Goal: Navigation & Orientation: Go to known website

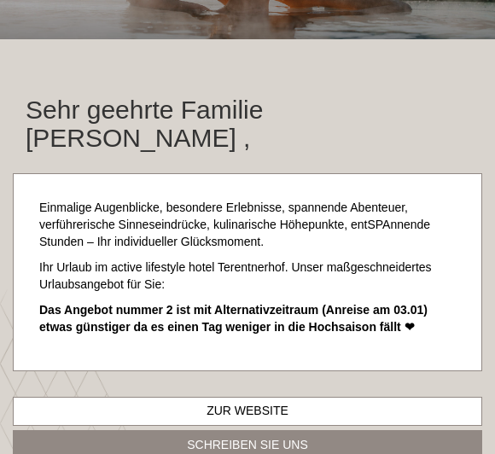
scroll to position [239, 0]
click at [389, 397] on link "Zur Website" at bounding box center [247, 411] width 469 height 29
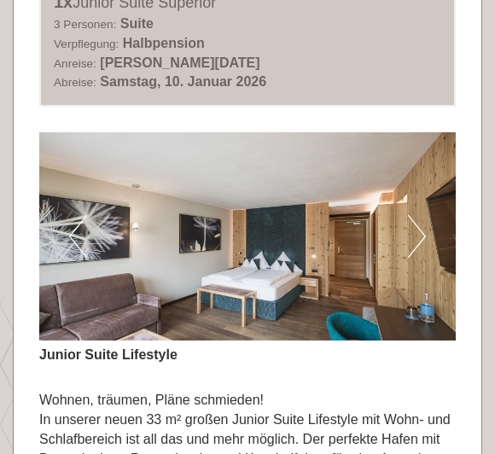
scroll to position [1166, 0]
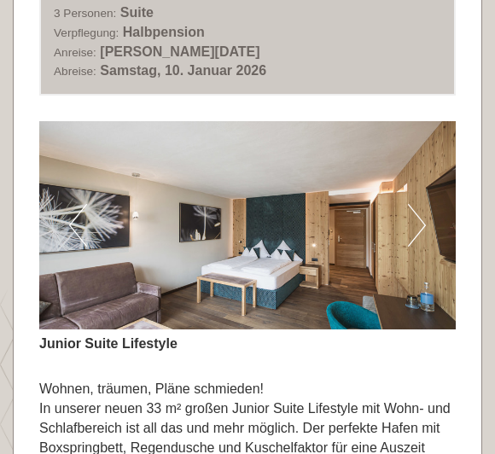
click at [417, 204] on button "Next" at bounding box center [417, 225] width 18 height 43
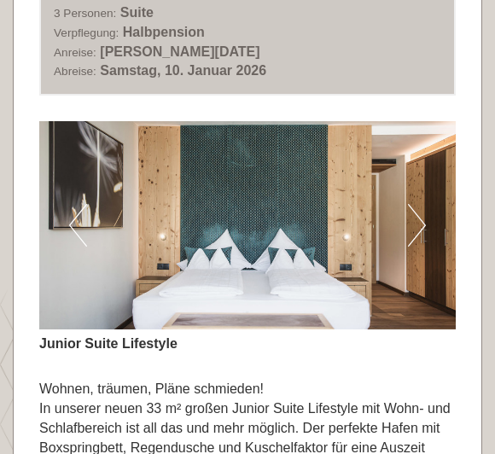
click at [424, 204] on button "Next" at bounding box center [417, 225] width 18 height 43
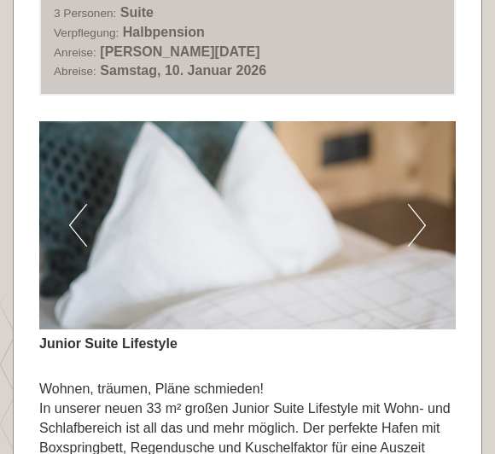
click at [421, 204] on button "Next" at bounding box center [417, 225] width 18 height 43
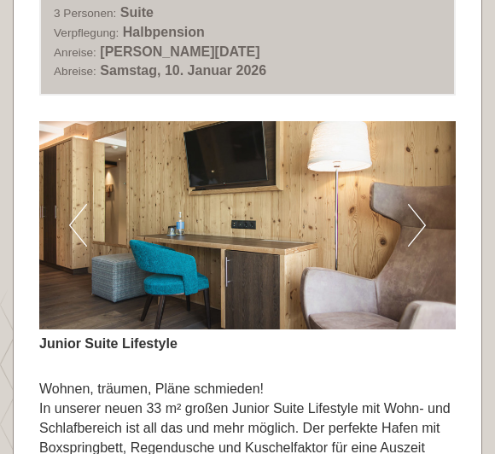
click at [426, 185] on img at bounding box center [247, 225] width 416 height 208
click at [416, 204] on button "Next" at bounding box center [417, 225] width 18 height 43
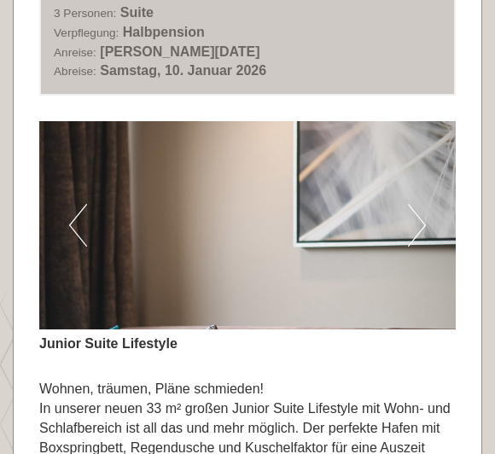
click at [423, 204] on button "Next" at bounding box center [417, 225] width 18 height 43
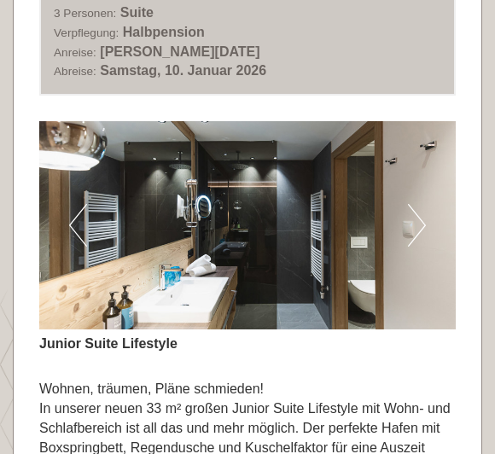
click at [423, 204] on button "Next" at bounding box center [417, 225] width 18 height 43
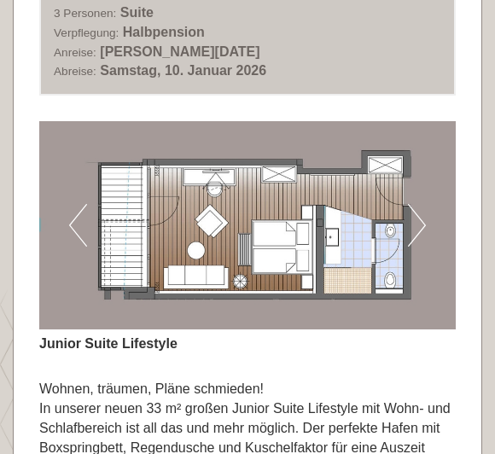
click at [421, 204] on button "Next" at bounding box center [417, 225] width 18 height 43
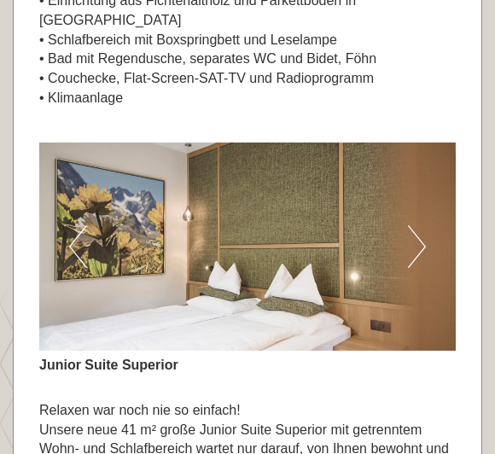
scroll to position [1711, 0]
click at [414, 225] on button "Next" at bounding box center [417, 246] width 18 height 43
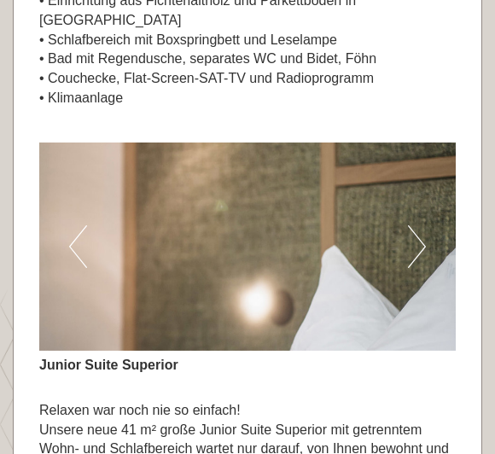
click at [422, 225] on button "Next" at bounding box center [417, 246] width 18 height 43
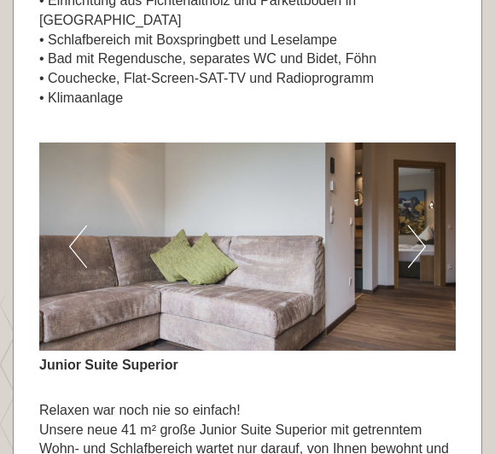
click at [423, 225] on button "Next" at bounding box center [417, 246] width 18 height 43
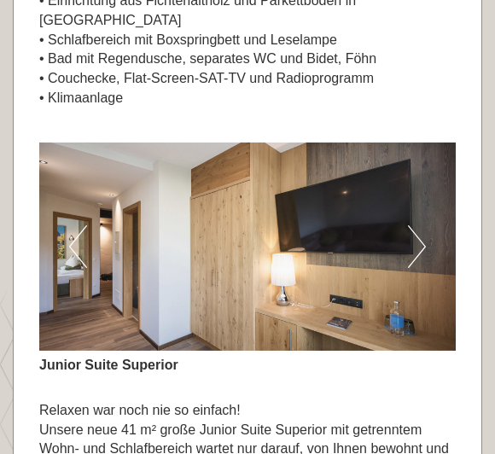
click at [426, 178] on img at bounding box center [247, 246] width 416 height 208
click at [422, 225] on button "Next" at bounding box center [417, 246] width 18 height 43
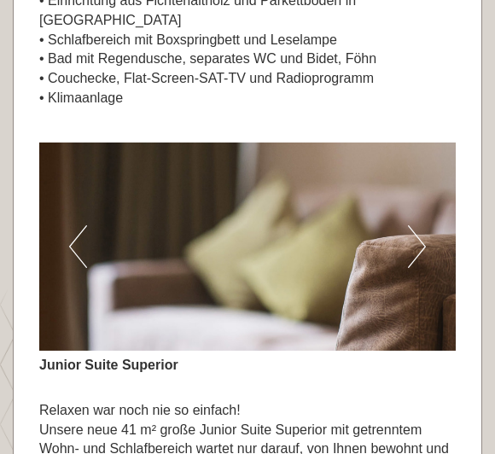
click at [420, 225] on button "Next" at bounding box center [417, 246] width 18 height 43
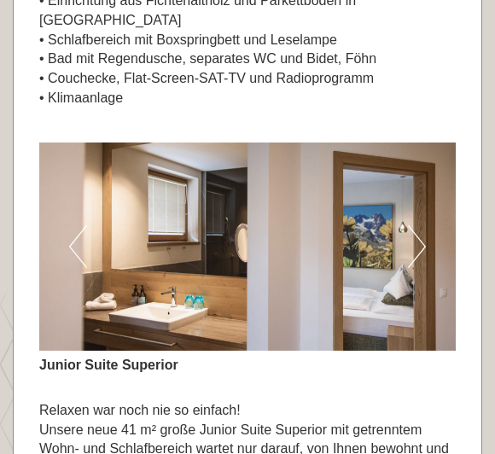
click at [421, 225] on button "Next" at bounding box center [417, 246] width 18 height 43
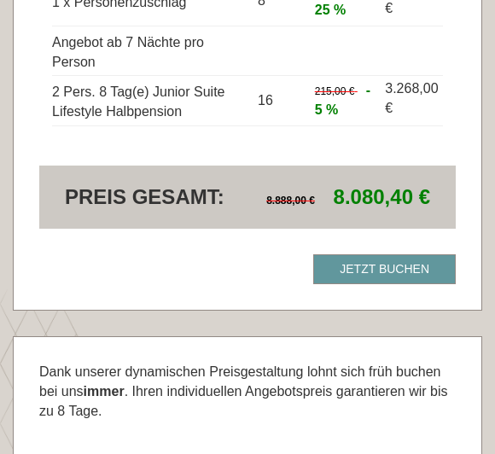
scroll to position [4752, 0]
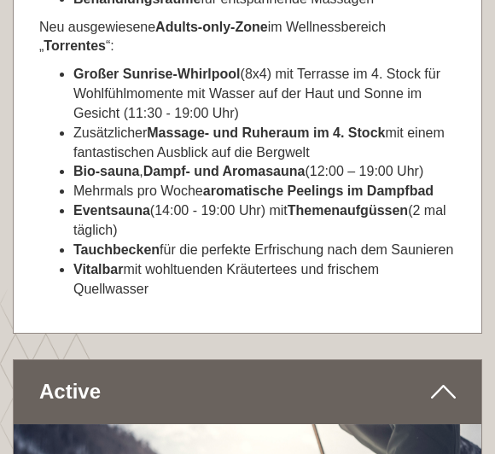
scroll to position [6764, 0]
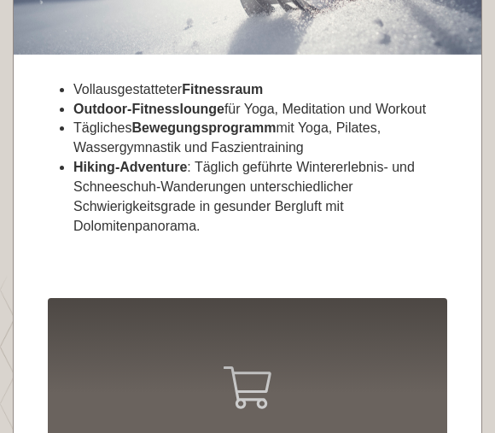
scroll to position [7448, 0]
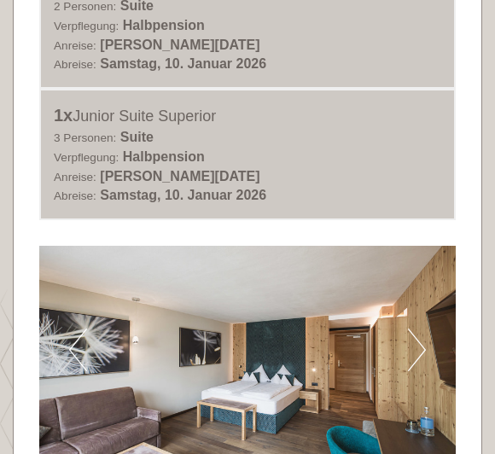
scroll to position [1042, 0]
